Goal: Use online tool/utility: Utilize a website feature to perform a specific function

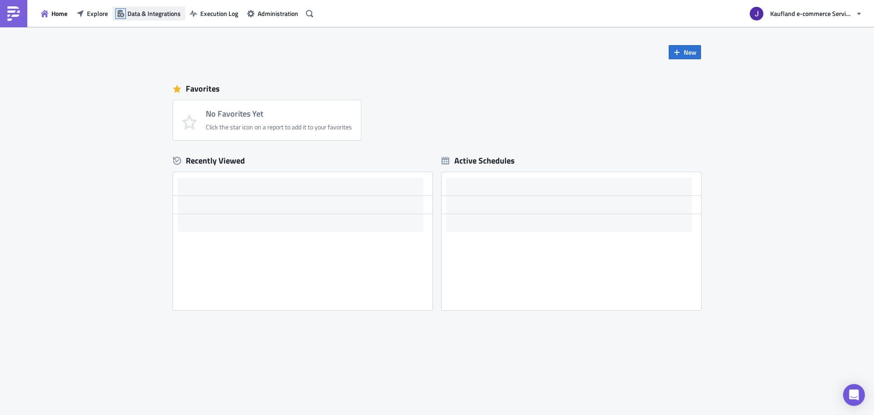
click at [124, 11] on icon "button" at bounding box center [120, 13] width 7 height 7
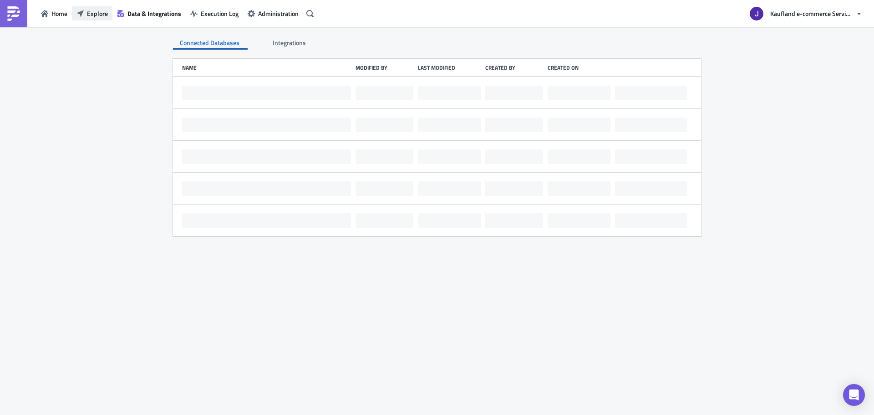
click at [102, 11] on span "Explore" at bounding box center [97, 14] width 21 height 10
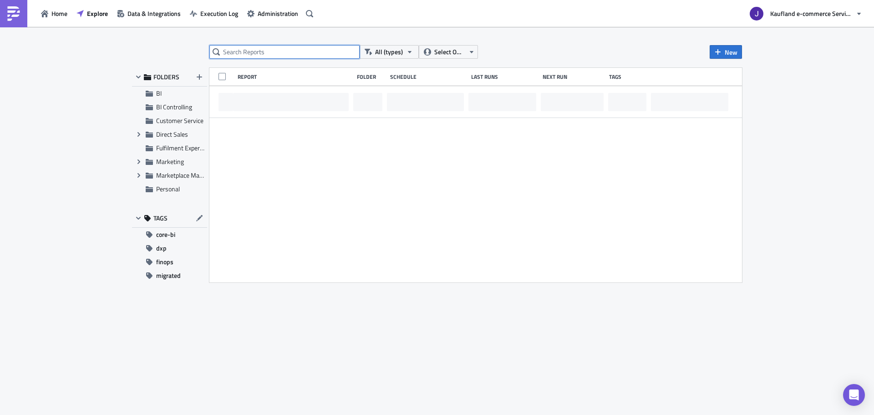
click at [291, 58] on input "text" at bounding box center [284, 52] width 150 height 14
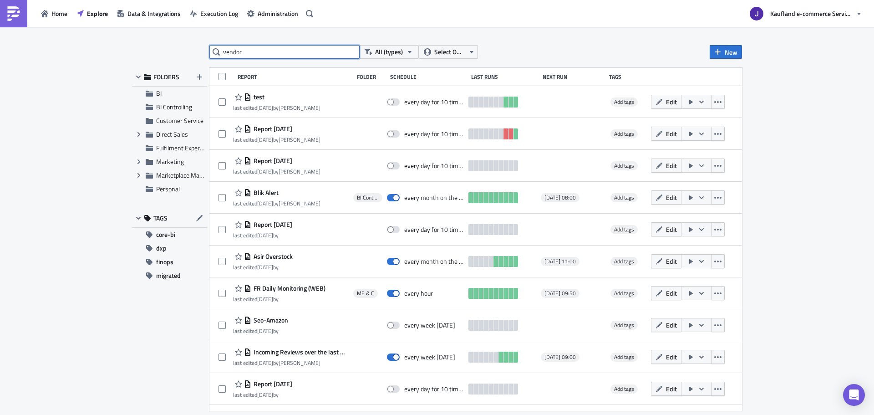
type input "vendor"
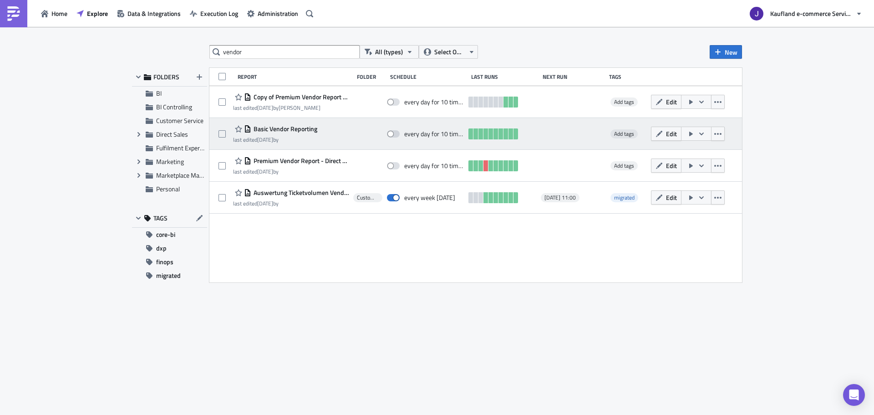
click at [695, 135] on button "button" at bounding box center [696, 134] width 31 height 14
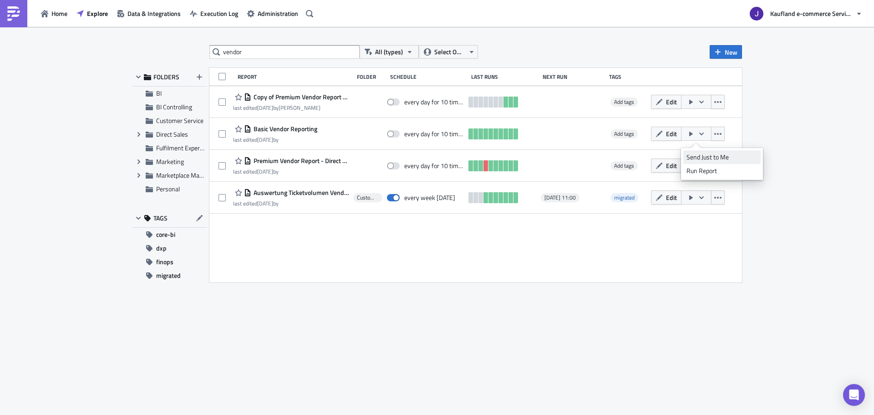
click at [696, 153] on div "Send Just to Me" at bounding box center [722, 157] width 71 height 9
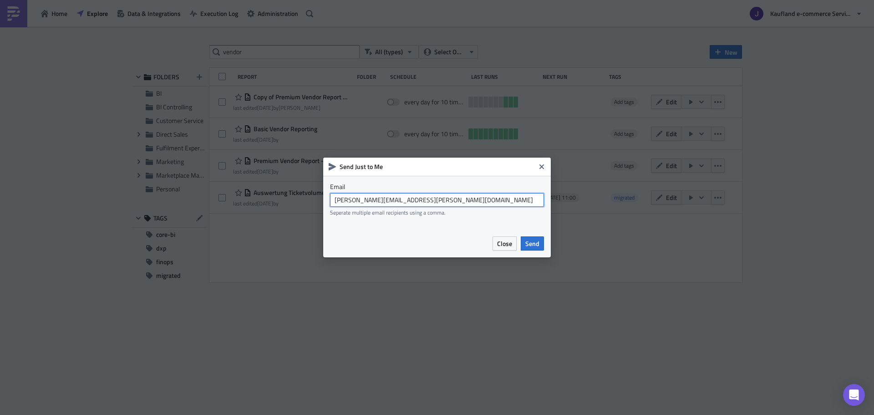
drag, startPoint x: 383, startPoint y: 202, endPoint x: 454, endPoint y: 200, distance: 71.5
click at [454, 200] on input "[PERSON_NAME][EMAIL_ADDRESS][PERSON_NAME][DOMAIN_NAME]" at bounding box center [437, 200] width 214 height 14
type input "[EMAIL_ADDRESS][DOMAIN_NAME]"
click at [524, 245] on button "Send" at bounding box center [532, 243] width 23 height 14
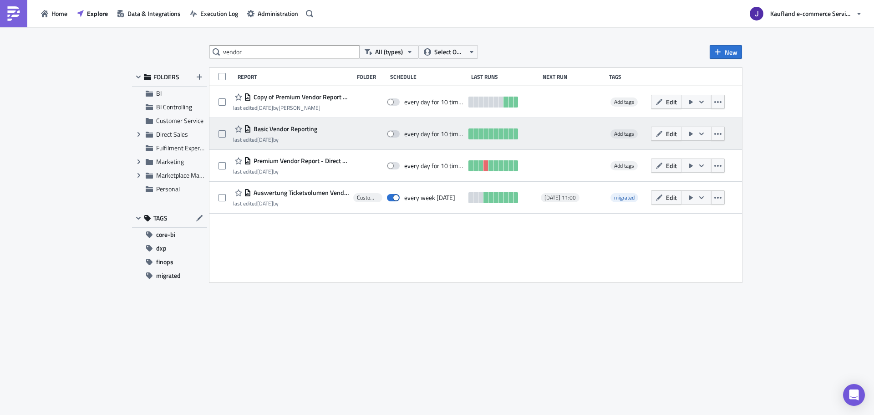
click at [694, 133] on icon "button" at bounding box center [691, 133] width 7 height 7
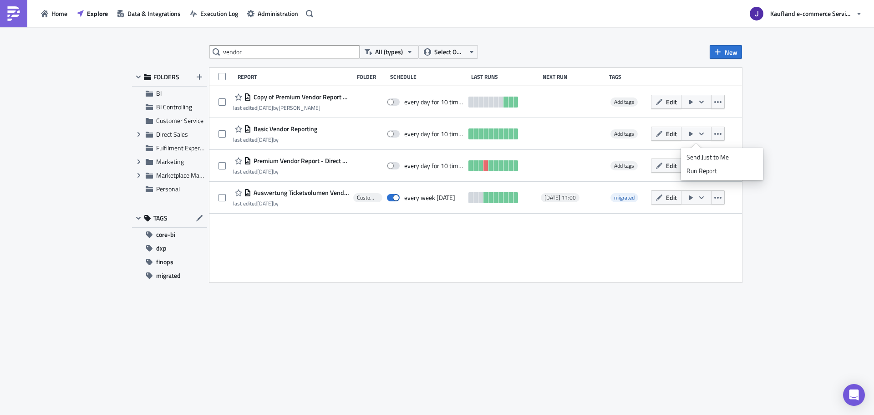
click at [605, 311] on div "vendor All (types) Select Owner New FOLDERS BI BI Controlling Customer Service …" at bounding box center [437, 221] width 619 height 353
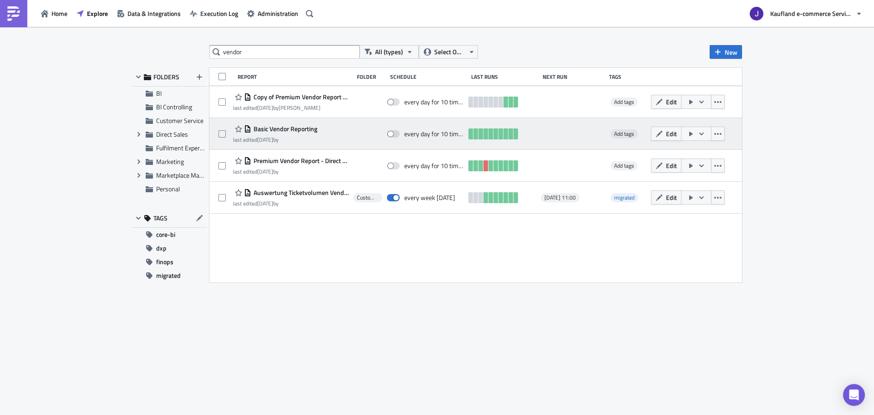
click at [694, 130] on button "button" at bounding box center [696, 134] width 31 height 14
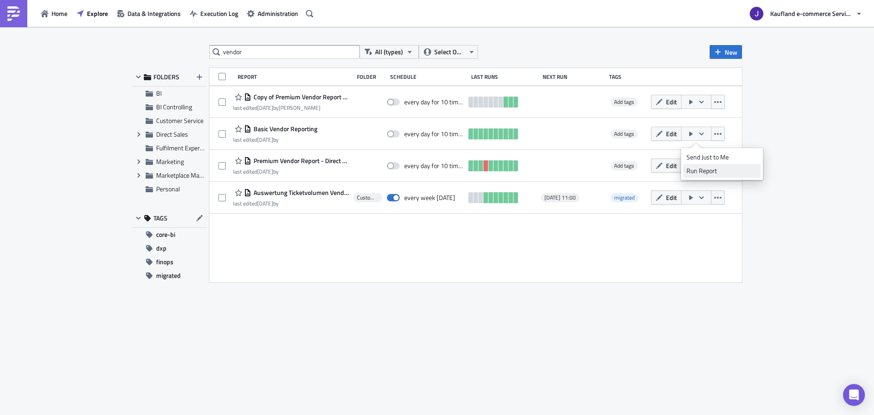
click at [700, 170] on div "Run Report" at bounding box center [722, 170] width 71 height 9
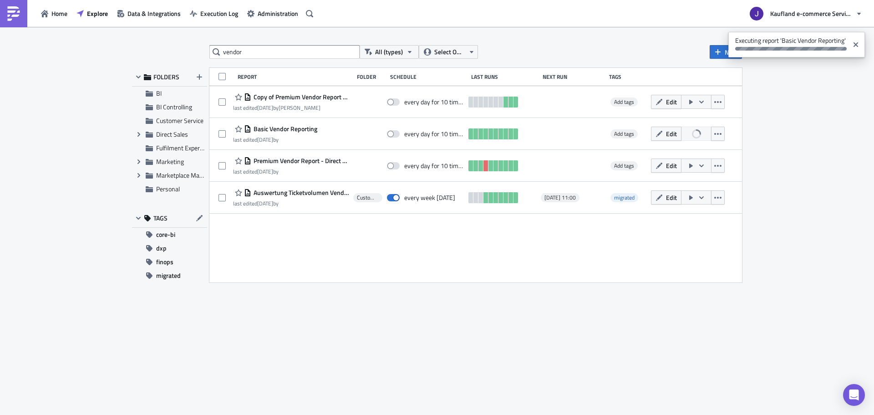
drag, startPoint x: 700, startPoint y: 170, endPoint x: 772, endPoint y: 224, distance: 89.5
click at [772, 224] on div "vendor All (types) Select Owner New FOLDERS BI BI Controlling Customer Service …" at bounding box center [437, 221] width 874 height 389
click at [760, 275] on div "vendor All (types) Select Owner New FOLDERS BI BI Controlling Customer Service …" at bounding box center [437, 221] width 874 height 389
